Goal: Task Accomplishment & Management: Use online tool/utility

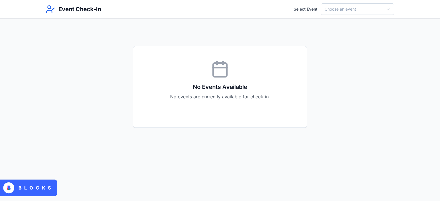
click at [334, 11] on html "Event Check-In Select Event: Choose an event No Events Available No events are …" at bounding box center [220, 100] width 440 height 201
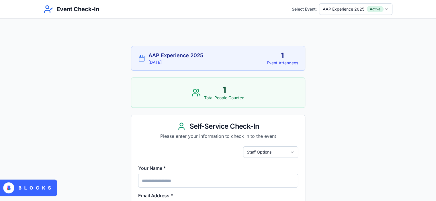
click at [359, 9] on html "Event Check-In Select Event: AAP Experience 2025 Active AAP Experience 2025 [DA…" at bounding box center [218, 198] width 436 height 396
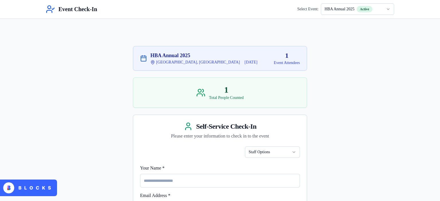
click at [250, 152] on html "Event Check-In Select Event: HBA Annual 2025 Active HBA Annual 2025 [GEOGRAPHIC…" at bounding box center [220, 198] width 440 height 396
